Goal: Find specific page/section: Find specific page/section

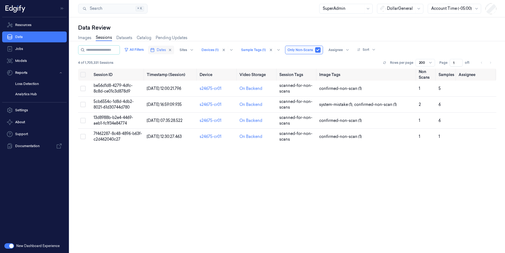
click at [166, 49] on span "Dates" at bounding box center [161, 49] width 9 height 5
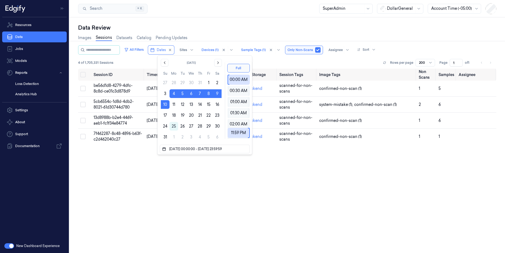
click at [223, 29] on div "Data Review" at bounding box center [287, 28] width 418 height 8
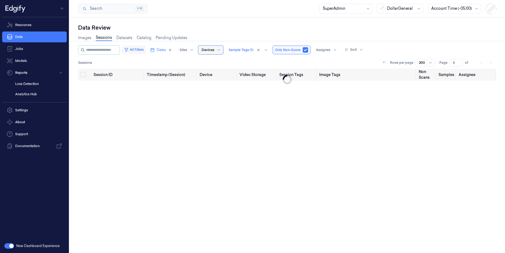
click at [138, 49] on button "All Filters" at bounding box center [134, 49] width 24 height 9
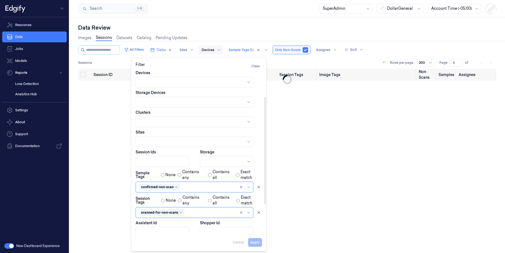
scroll to position [85, 0]
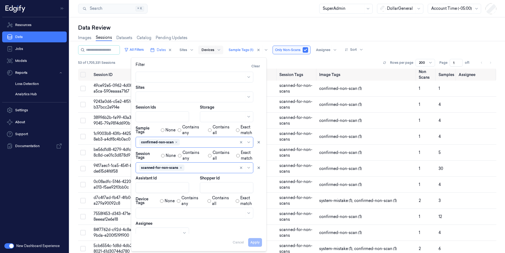
click at [375, 26] on div "Data Review" at bounding box center [287, 28] width 418 height 8
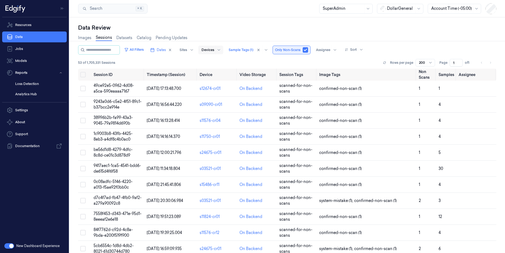
click at [308, 50] on button "button" at bounding box center [305, 49] width 5 height 5
click at [243, 50] on div at bounding box center [241, 49] width 25 height 5
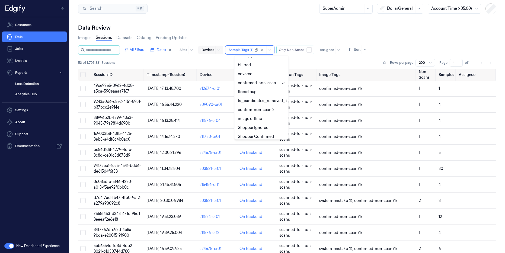
scroll to position [122, 0]
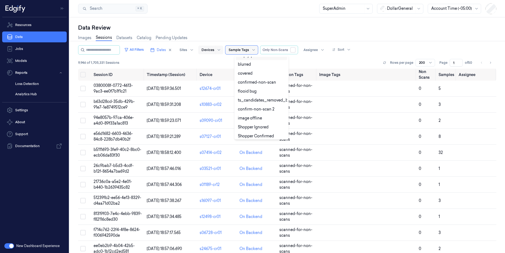
click at [256, 33] on div "Images Sessions Datasets Catalog Pending Updates" at bounding box center [287, 38] width 418 height 14
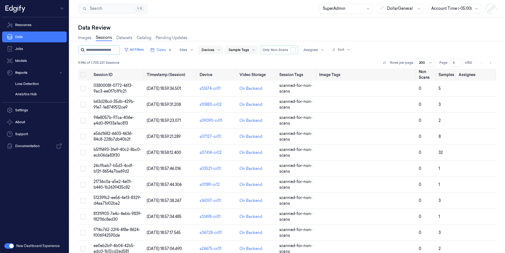
click at [101, 49] on input "string" at bounding box center [102, 50] width 33 height 9
paste input "**********"
click at [172, 49] on icon "button" at bounding box center [170, 50] width 4 height 4
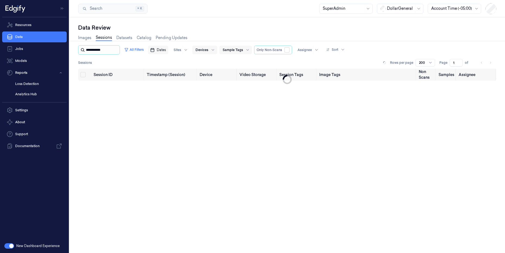
click at [114, 50] on input "string" at bounding box center [102, 50] width 33 height 9
click at [118, 47] on input "string" at bounding box center [102, 50] width 33 height 9
paste input "**********"
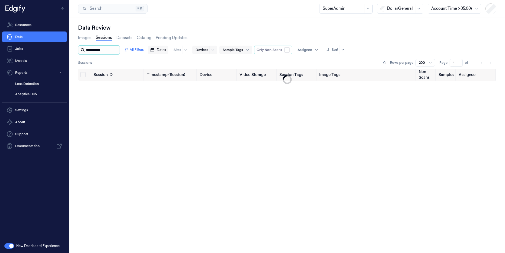
type input "**********"
click at [115, 50] on input "string" at bounding box center [102, 50] width 33 height 9
click at [235, 59] on div "Sessions Rows per page 200 Page 1 of" at bounding box center [287, 63] width 418 height 8
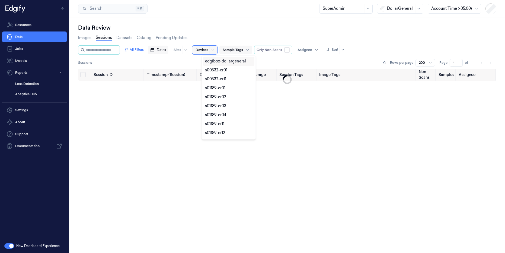
click at [208, 49] on div at bounding box center [201, 49] width 13 height 5
paste input "s11817-cr11"
type input "s11817-cr11"
click at [208, 50] on div at bounding box center [201, 49] width 13 height 5
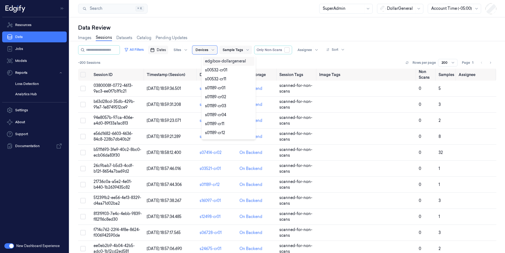
paste input "s11817-cr11"
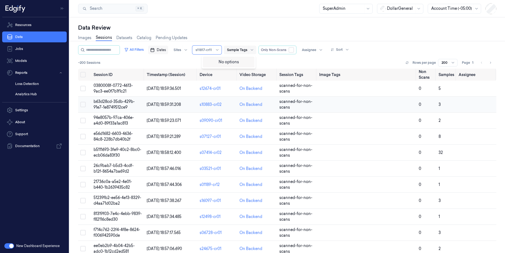
type input "s11817-cr11"
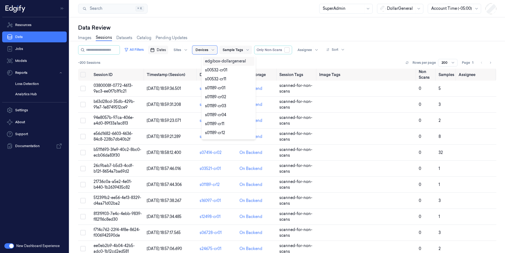
click at [208, 47] on div at bounding box center [201, 49] width 13 height 5
paste input "s21130-cr02"
type input "s21130-cr02"
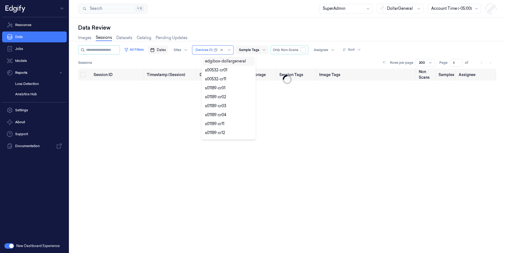
click at [250, 15] on div "Search Search... ⌘ K SuperAdmin DollarGeneral Account Time (-05:00)" at bounding box center [286, 8] width 435 height 17
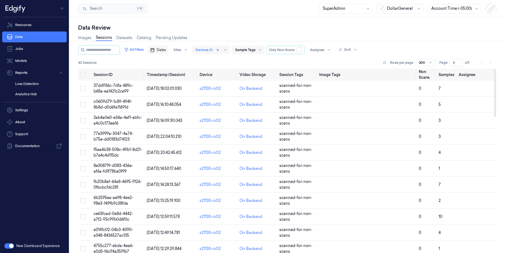
click at [213, 49] on div at bounding box center [203, 49] width 17 height 5
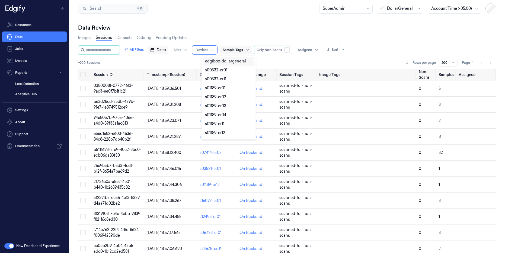
type input "s11817-cr03"
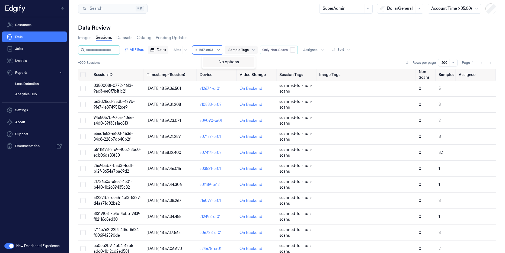
click at [214, 48] on input "s11817-cr03" at bounding box center [204, 49] width 18 height 5
click at [263, 33] on div "Images Sessions Datasets Catalog Pending Updates" at bounding box center [287, 38] width 418 height 14
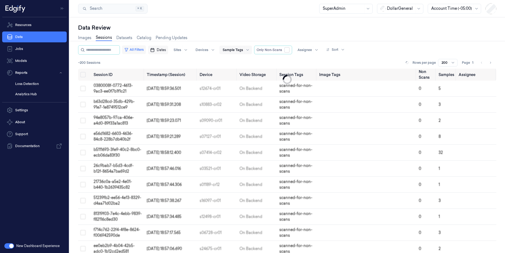
click at [145, 48] on button "All Filters" at bounding box center [134, 49] width 24 height 9
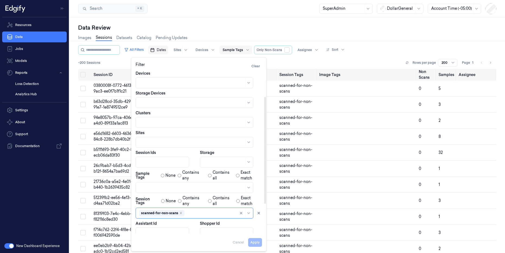
scroll to position [85, 0]
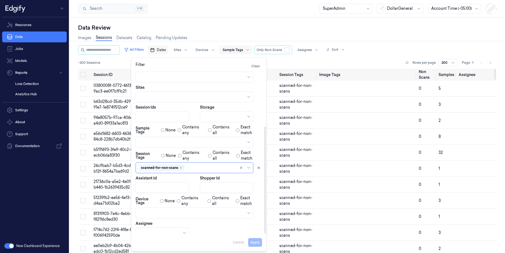
click at [288, 21] on div "Data Review Images Sessions Datasets Catalog Pending Updates All Filters Dates …" at bounding box center [286, 134] width 435 height 235
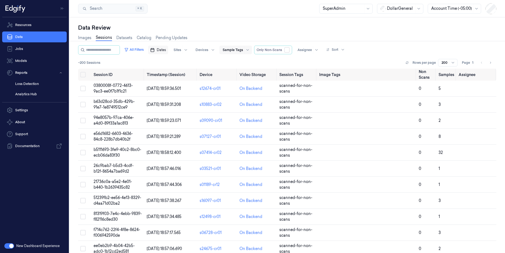
click at [166, 49] on span "Dates" at bounding box center [161, 49] width 9 height 5
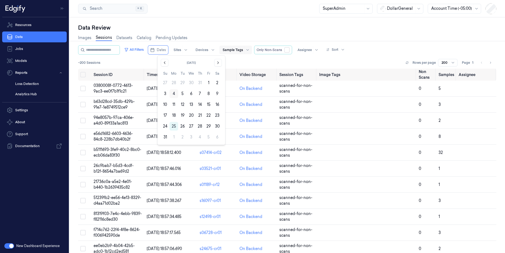
click at [175, 94] on button "4" at bounding box center [173, 93] width 9 height 9
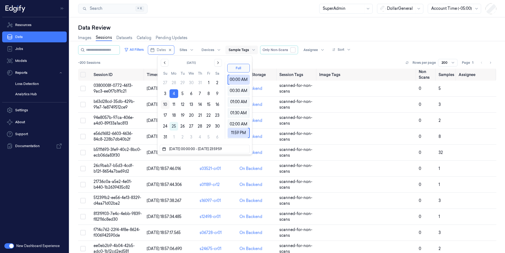
click at [167, 105] on button "10" at bounding box center [165, 104] width 9 height 9
type input "[DATE] 00:00:00 - [DATE] 23:59:59"
click at [246, 20] on div "Data Review Images Sessions Datasets Catalog Pending Updates All Filters Dates …" at bounding box center [286, 134] width 435 height 235
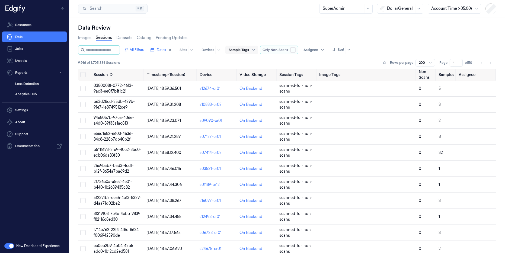
click at [295, 50] on button "button" at bounding box center [292, 49] width 5 height 5
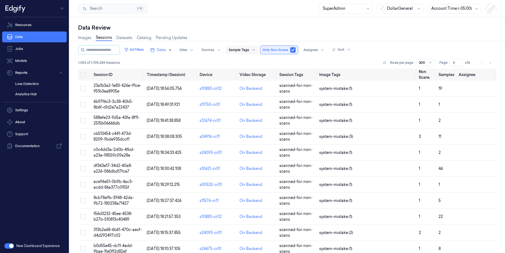
click at [295, 50] on button "button" at bounding box center [292, 49] width 5 height 5
